Goal: Information Seeking & Learning: Learn about a topic

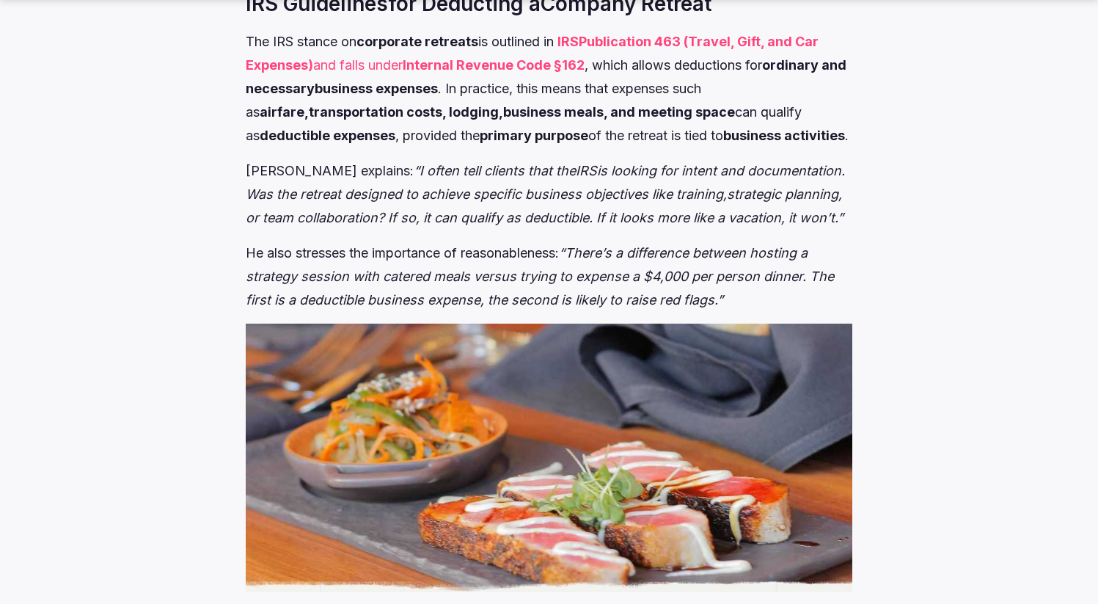
scroll to position [1684, 0]
